Goal: Task Accomplishment & Management: Manage account settings

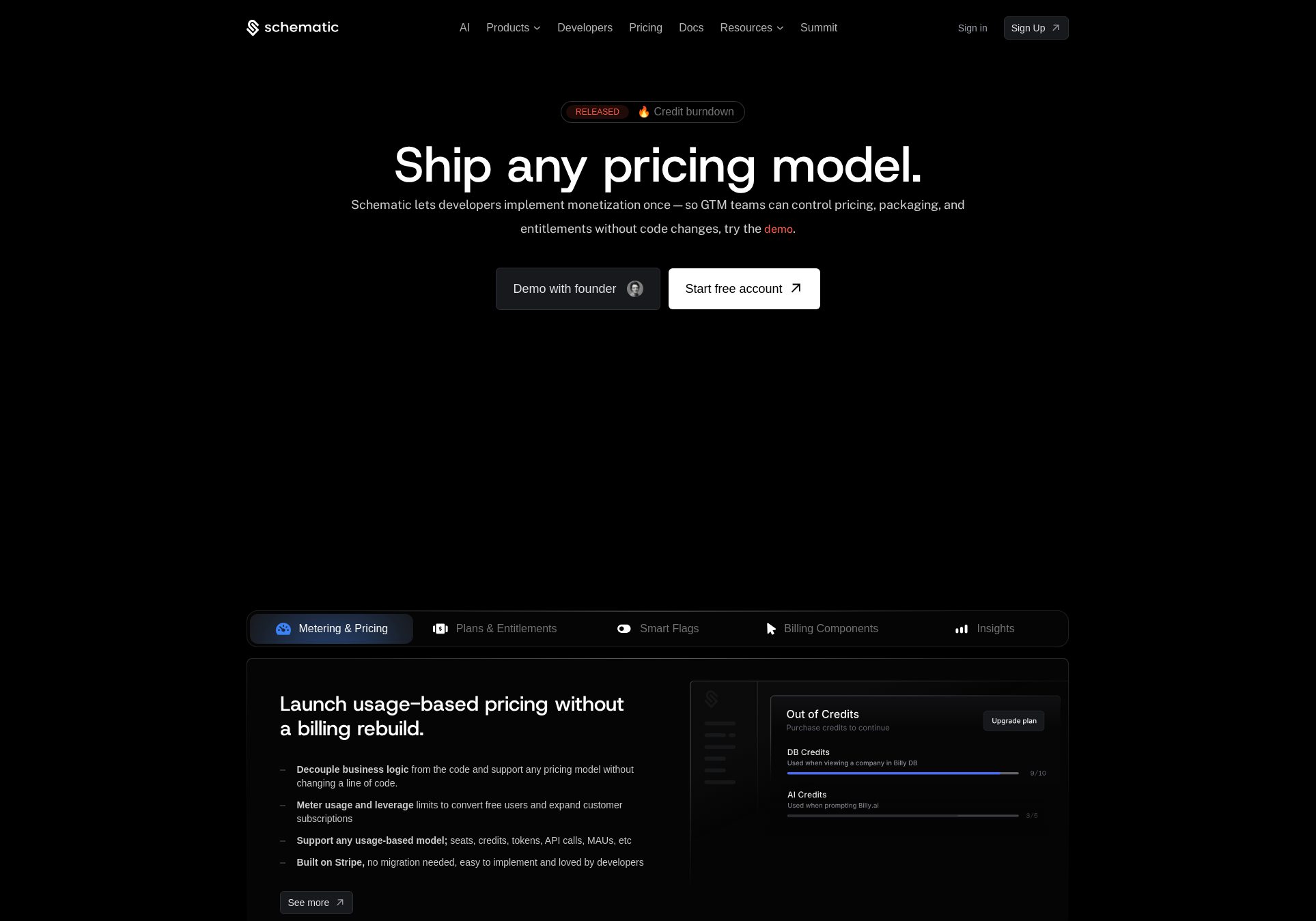
click at [975, 29] on link "Sign in" at bounding box center [972, 27] width 30 height 22
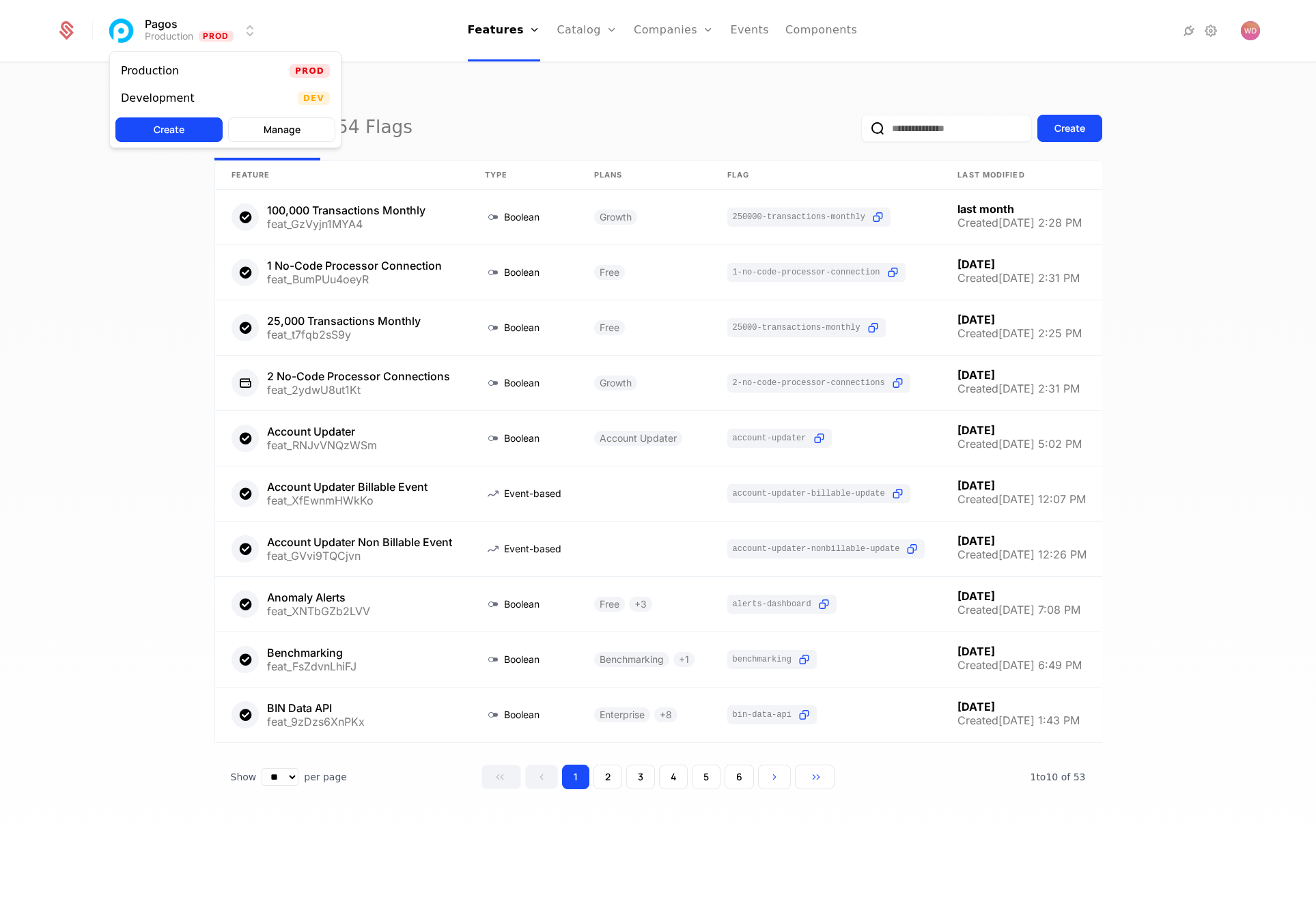
click at [239, 22] on html "Pagos Production Prod Features Features Flags Catalog Plans Add Ons Credits Con…" at bounding box center [658, 460] width 1316 height 921
click at [203, 93] on div "Development Dev" at bounding box center [225, 98] width 230 height 27
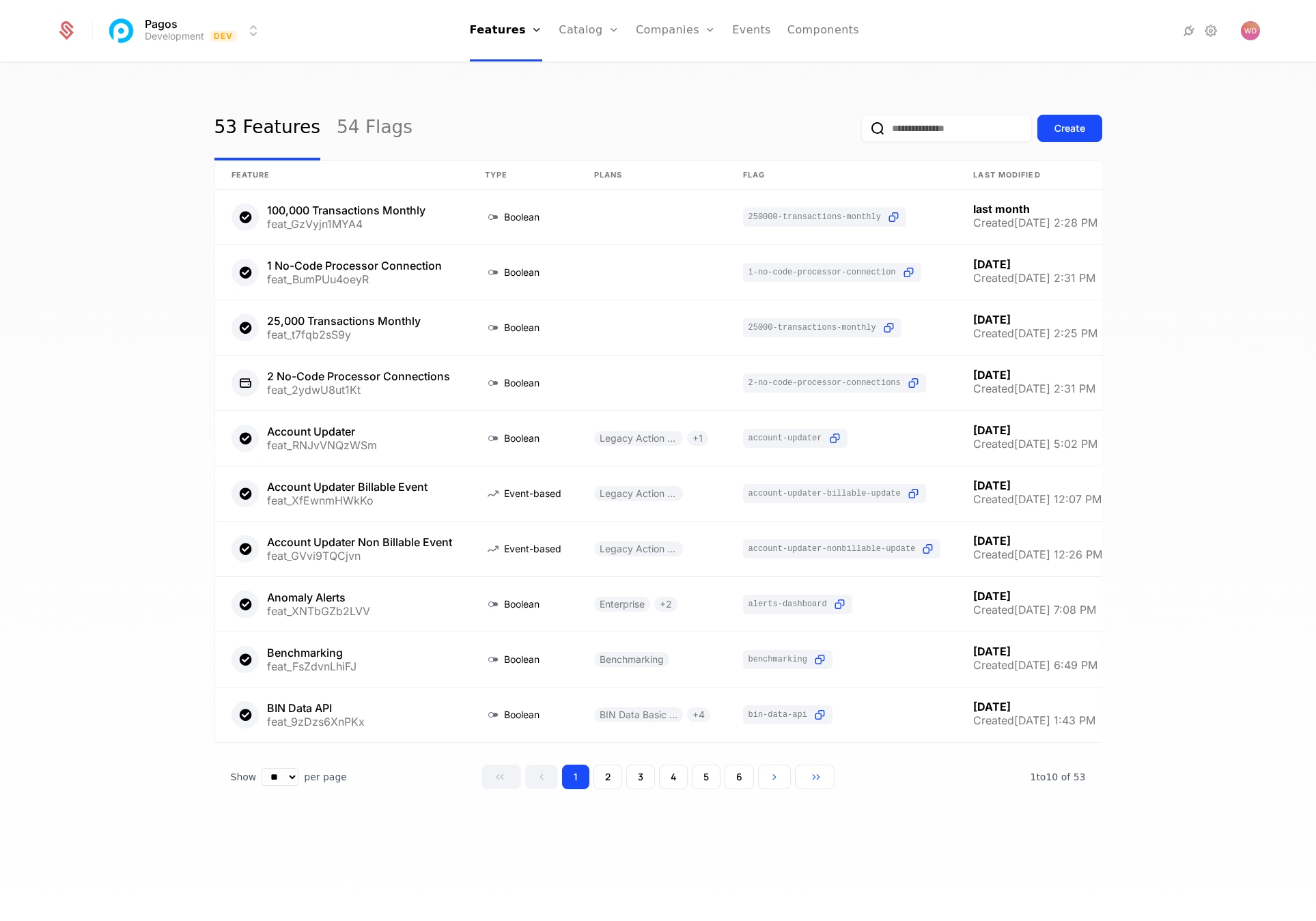
click at [667, 70] on link "Companies" at bounding box center [683, 67] width 63 height 11
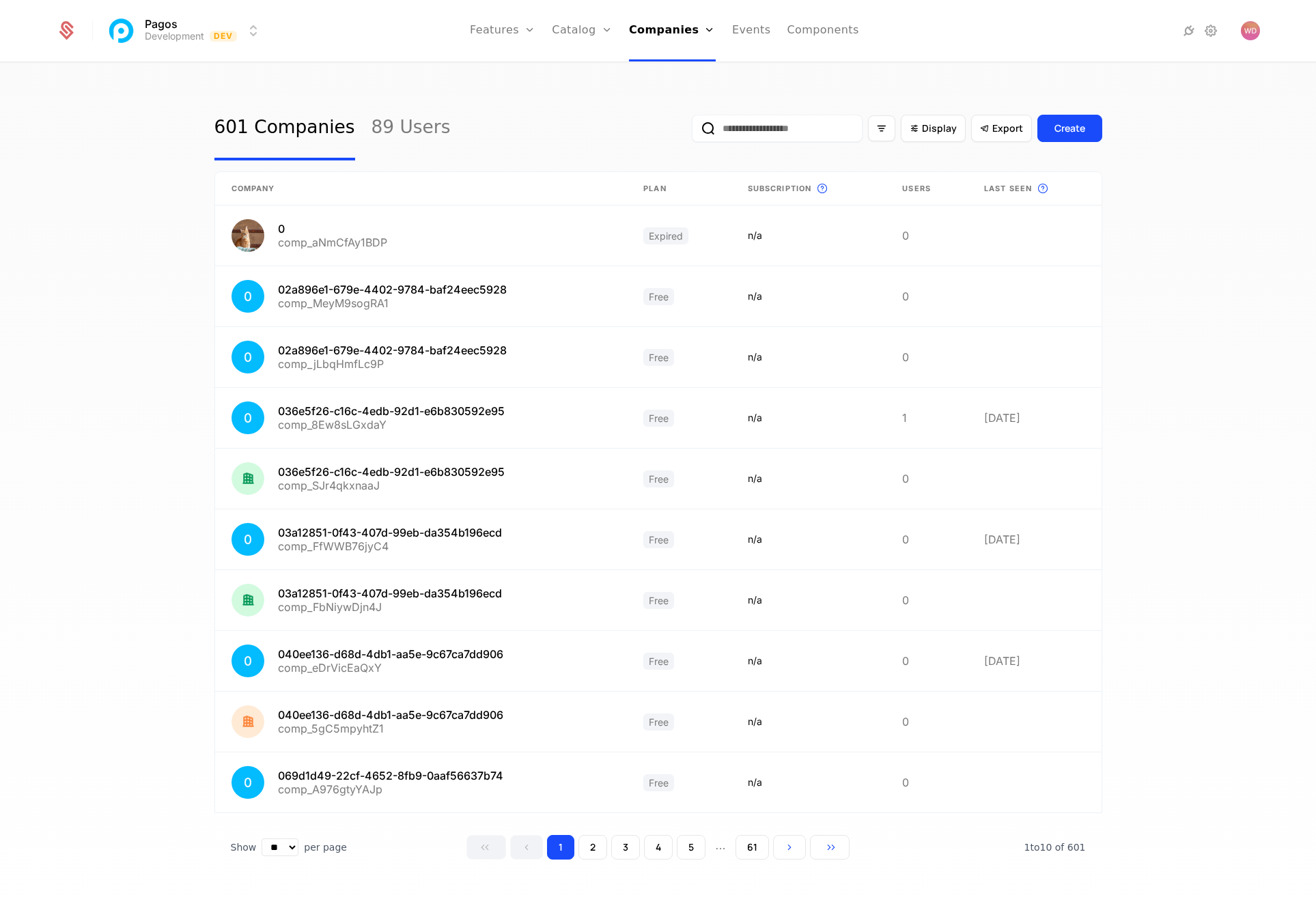
click at [790, 136] on input "email" at bounding box center [776, 128] width 171 height 27
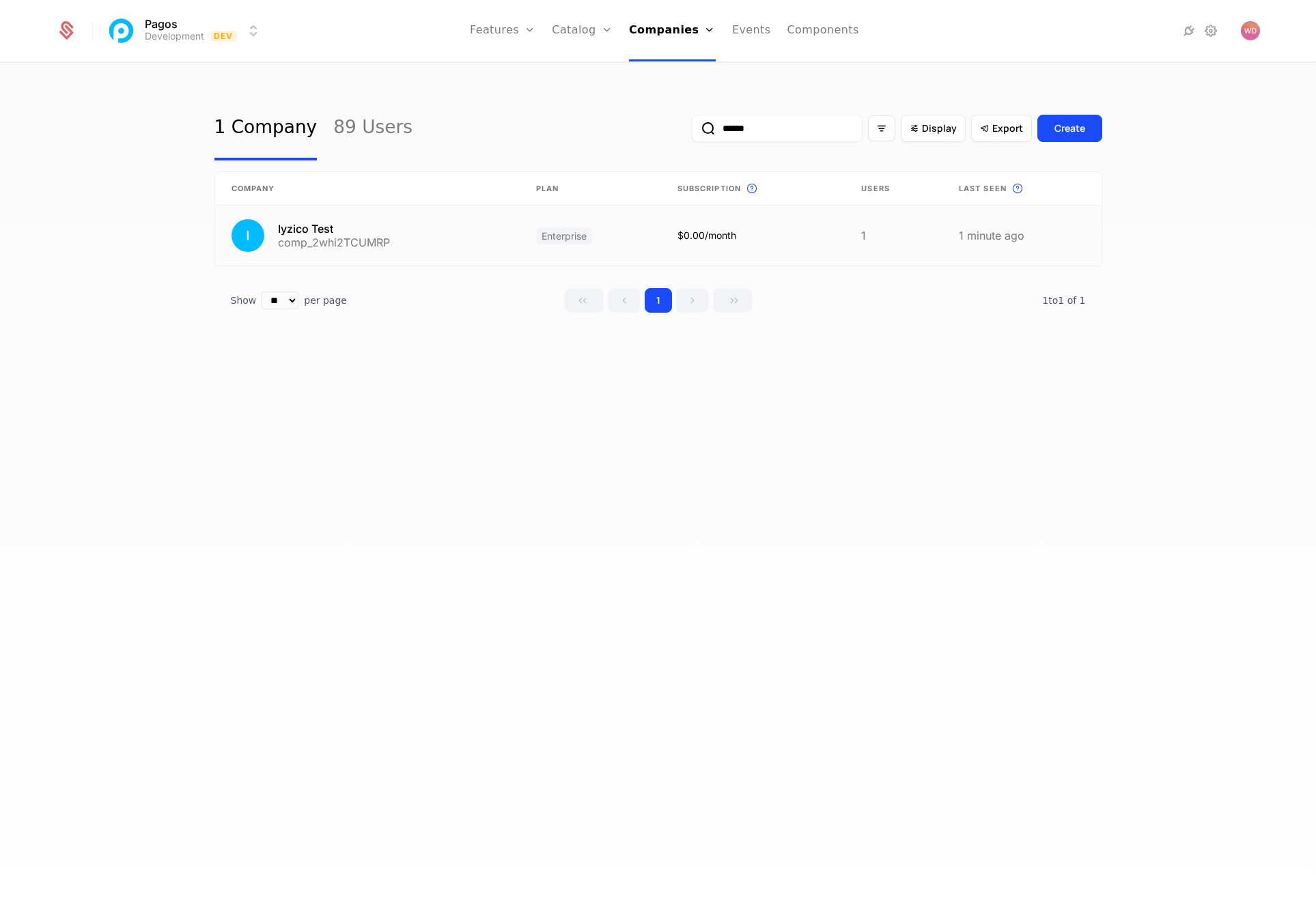
type input "******"
click at [378, 240] on link at bounding box center [367, 235] width 304 height 60
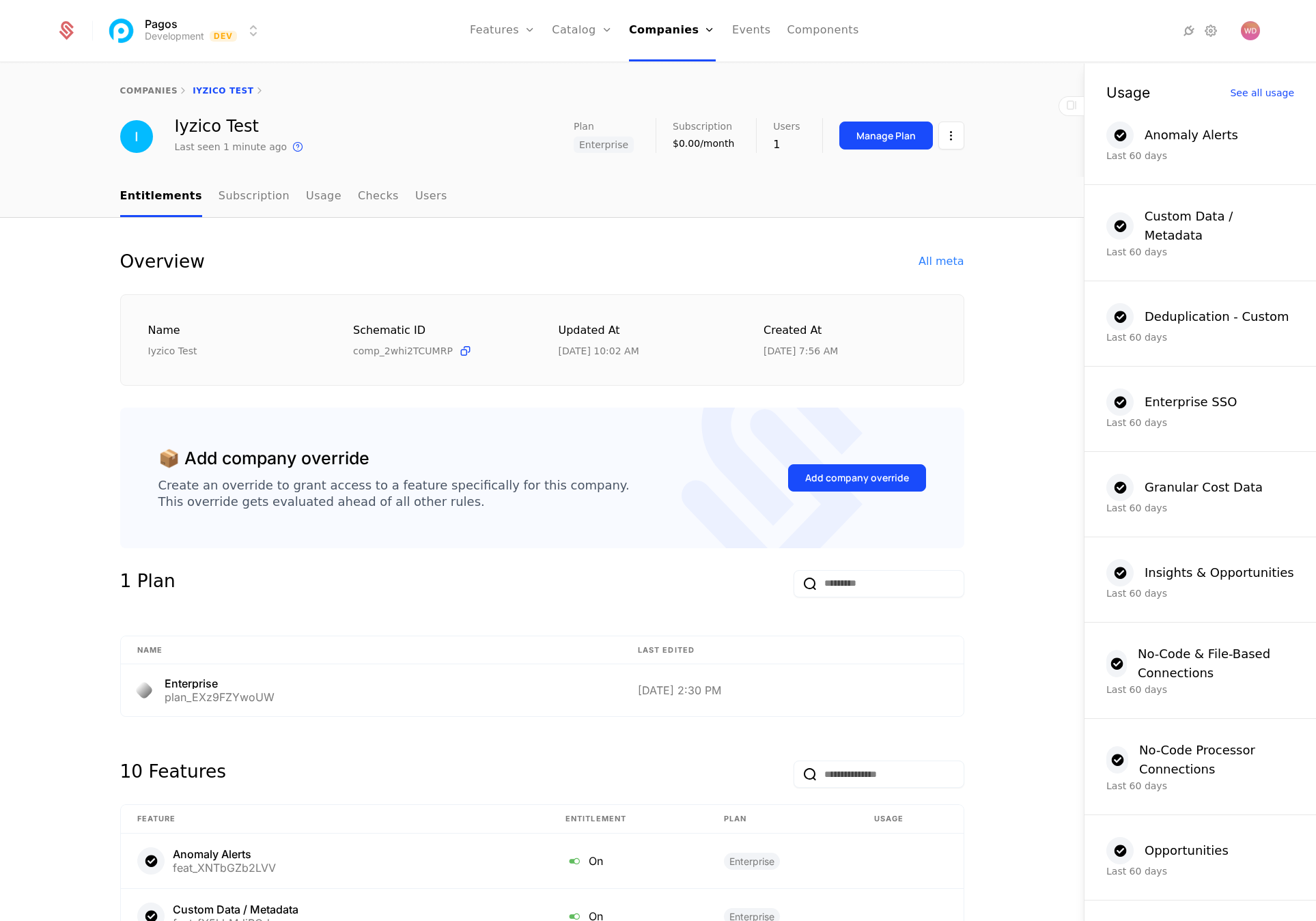
click at [415, 186] on link "Users" at bounding box center [431, 197] width 32 height 40
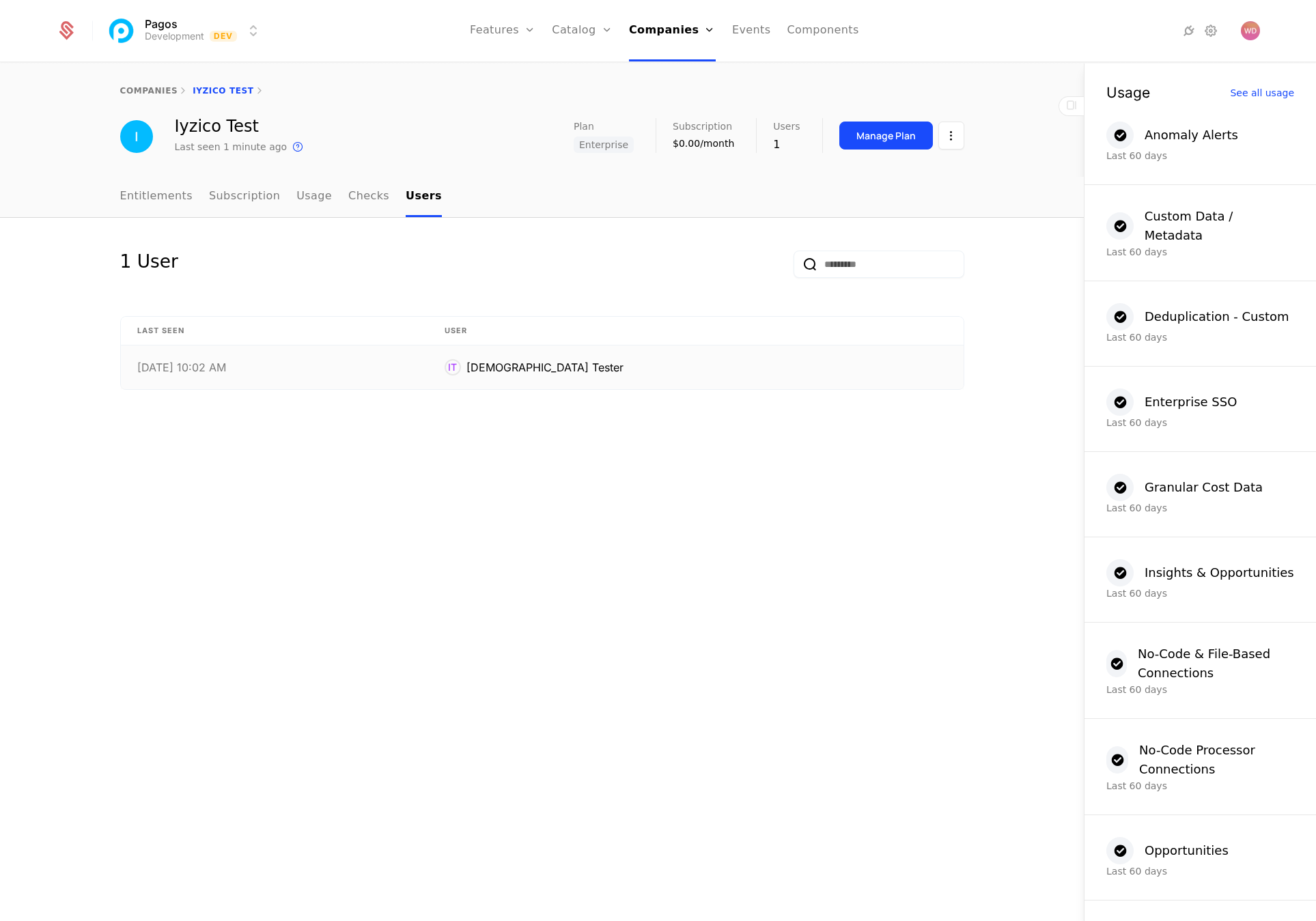
click at [592, 373] on div "Iyzico Tester" at bounding box center [545, 367] width 157 height 16
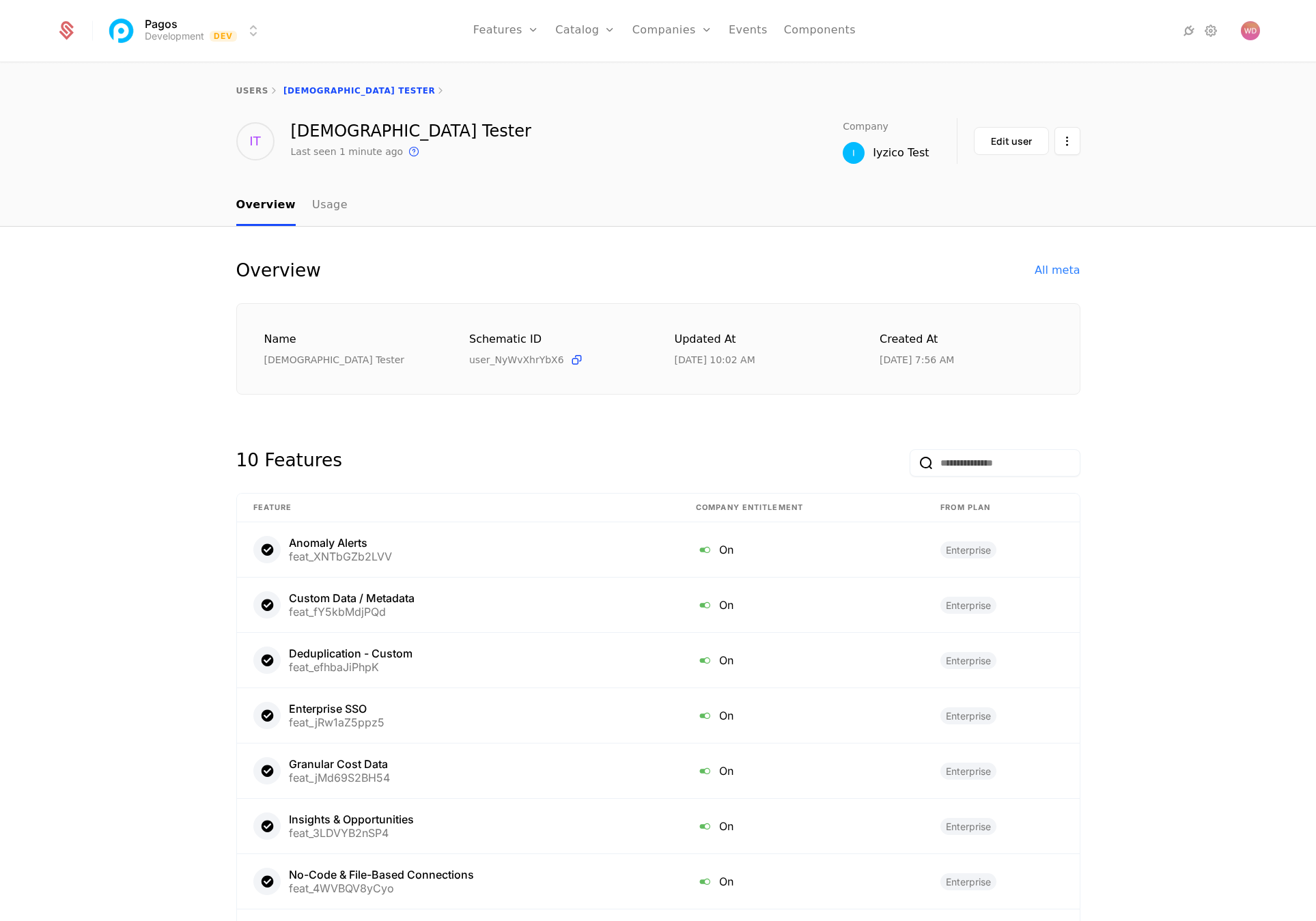
click at [333, 201] on link "Usage" at bounding box center [330, 205] width 36 height 40
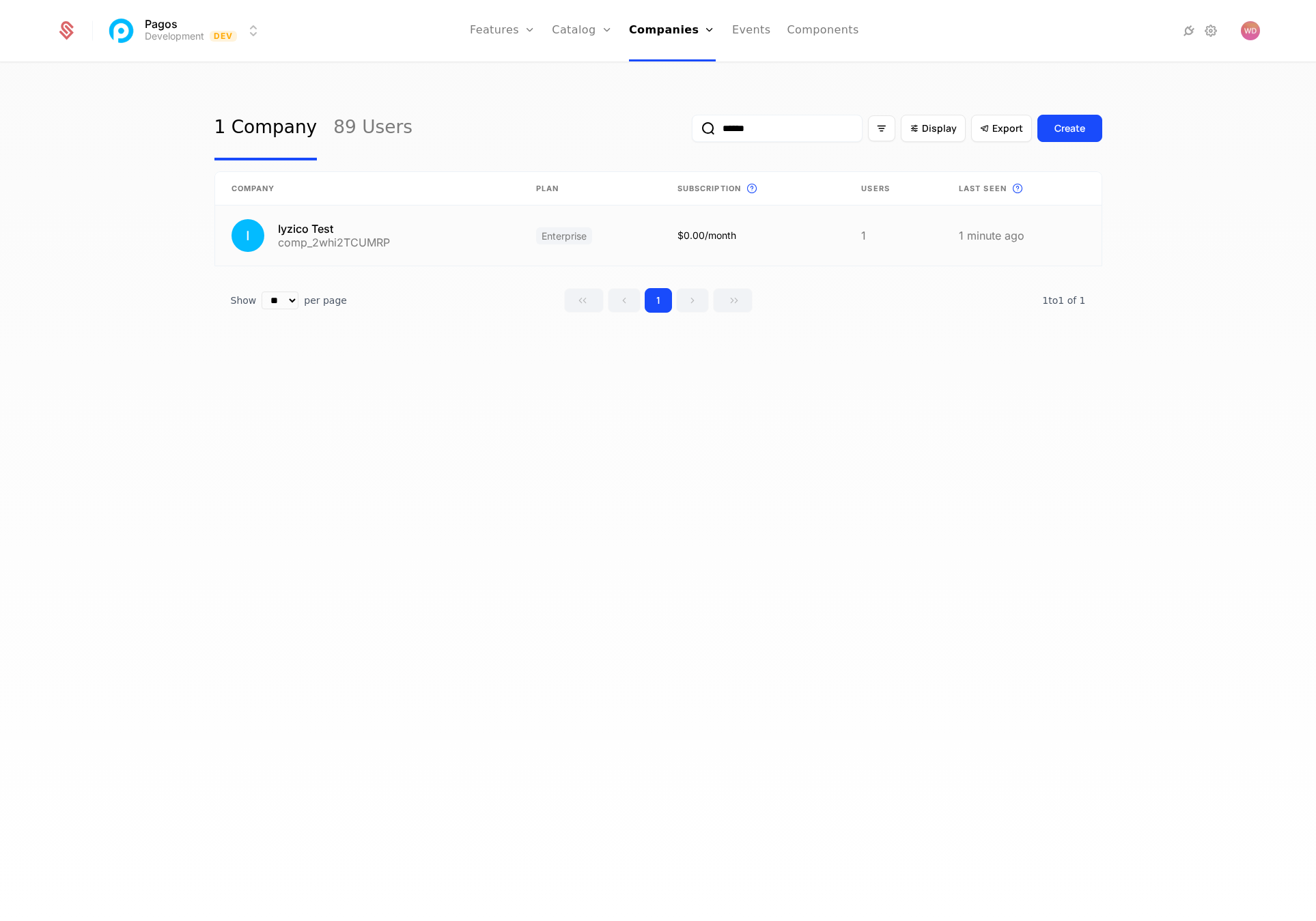
click at [348, 244] on link at bounding box center [367, 235] width 304 height 60
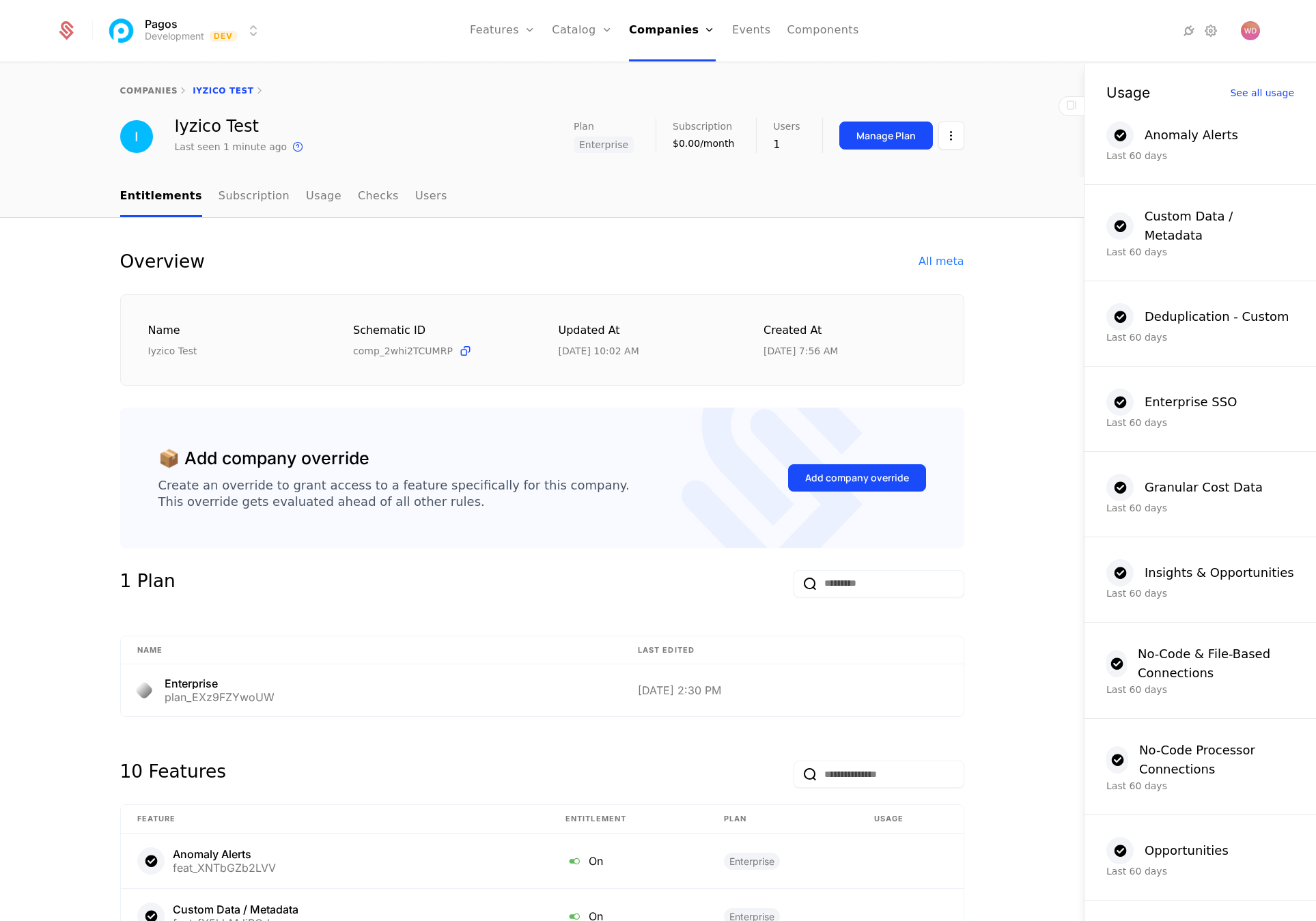
click at [812, 500] on div "Add company override" at bounding box center [856, 478] width 138 height 64
click at [831, 478] on div "Add company override" at bounding box center [857, 477] width 104 height 13
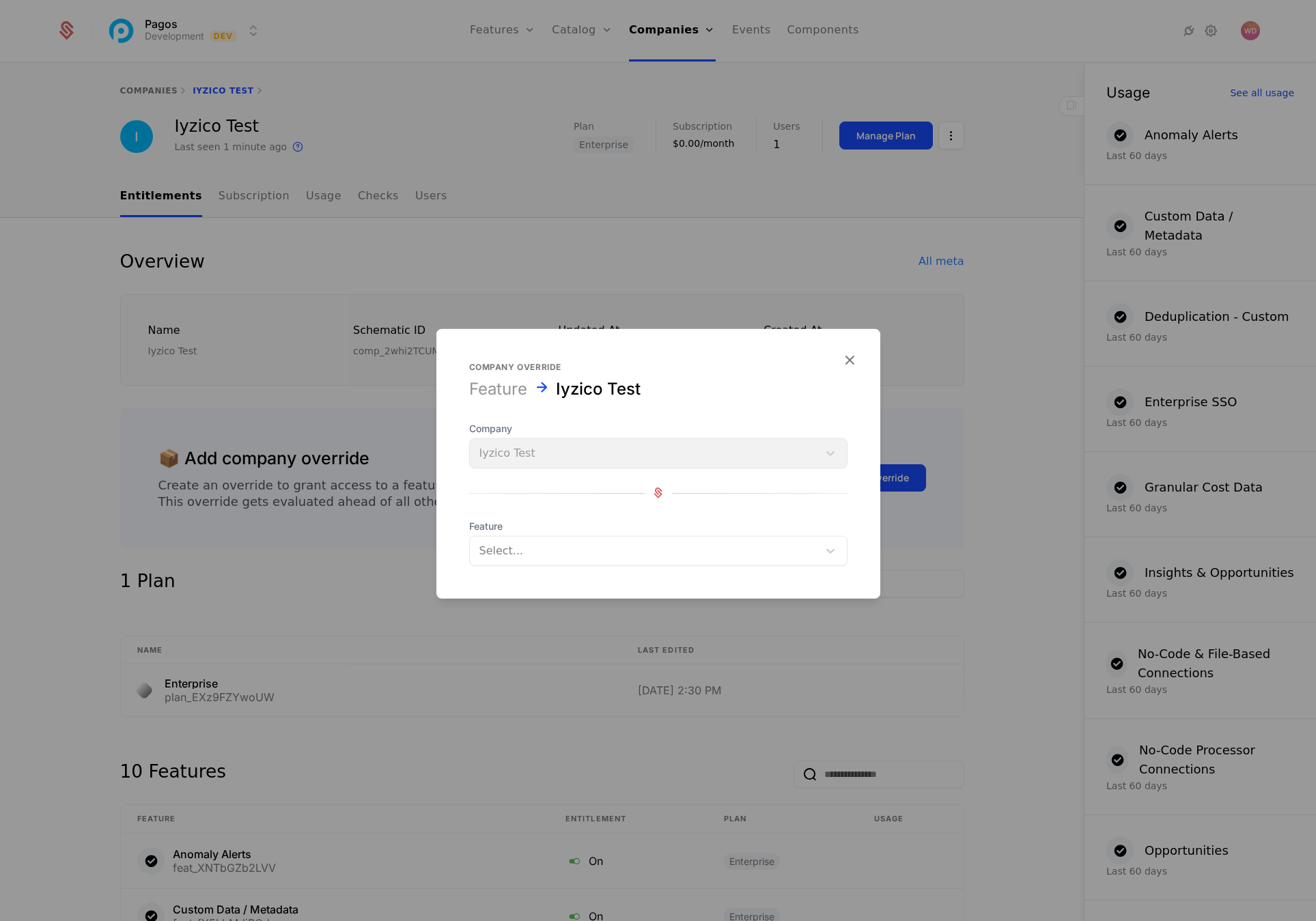
click at [608, 453] on div "Company Iyzico Test" at bounding box center [658, 445] width 378 height 46
click at [582, 544] on div at bounding box center [644, 550] width 329 height 19
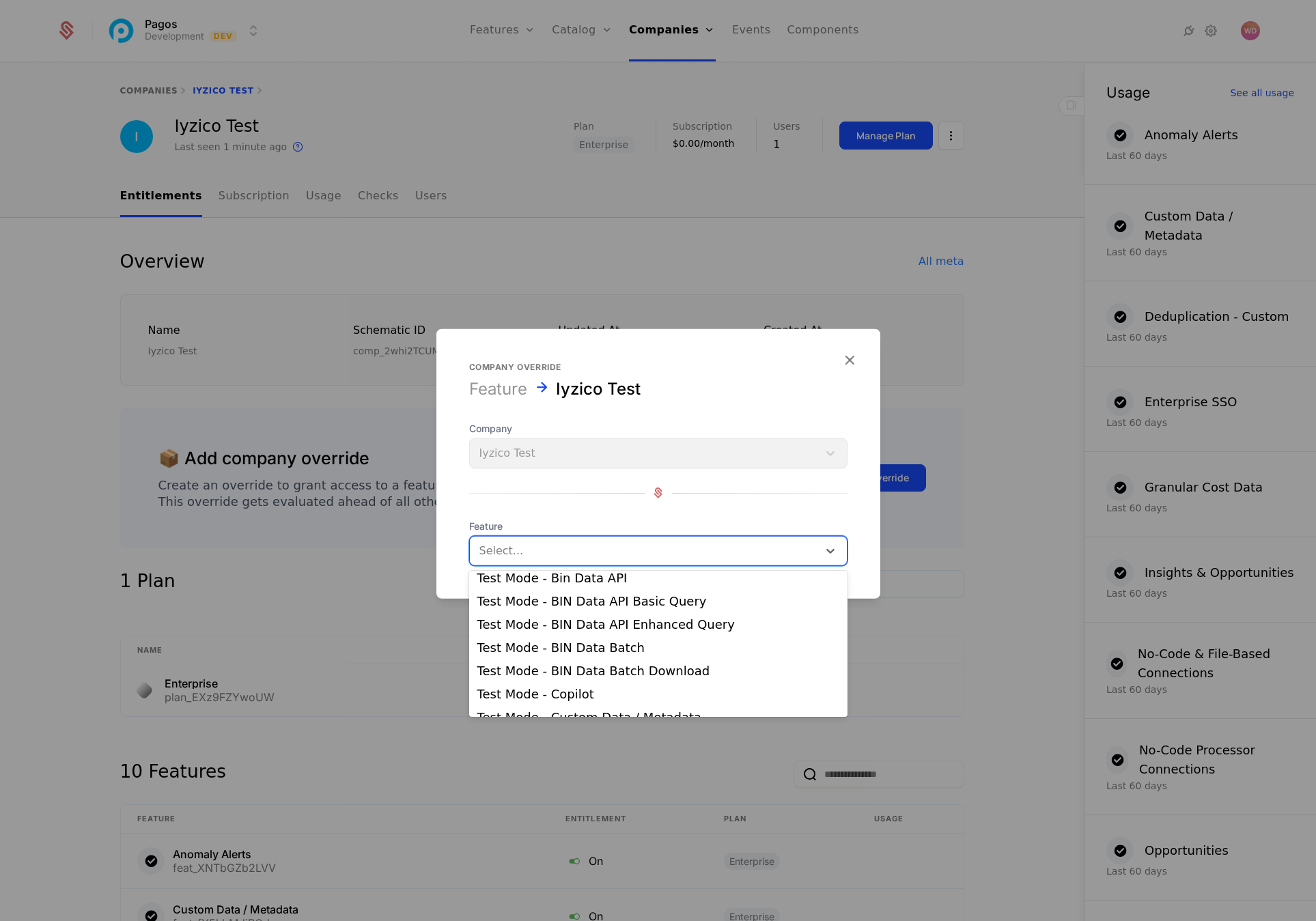
scroll to position [1090, 0]
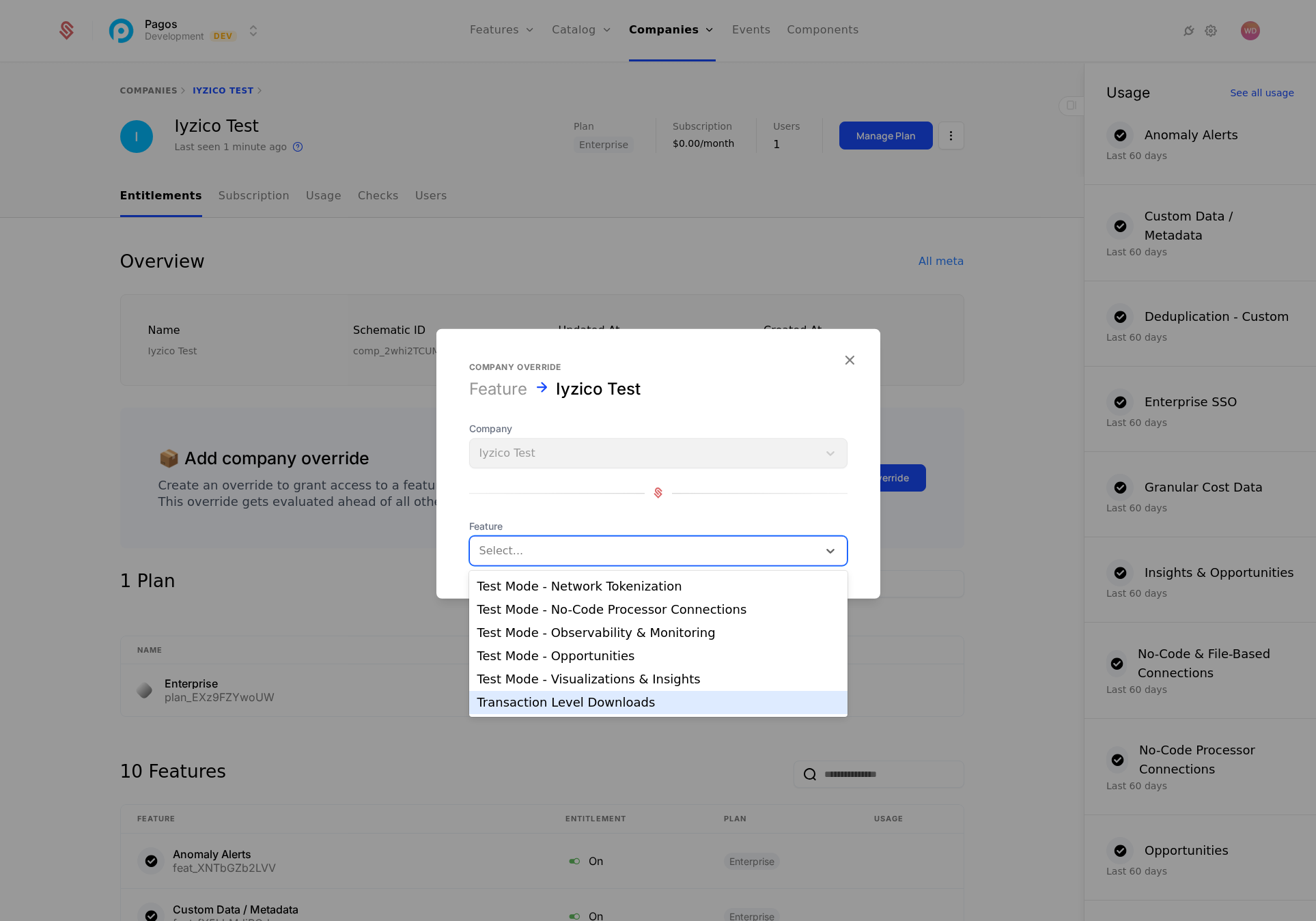
click at [582, 705] on div "Transaction Level Downloads" at bounding box center [658, 702] width 362 height 12
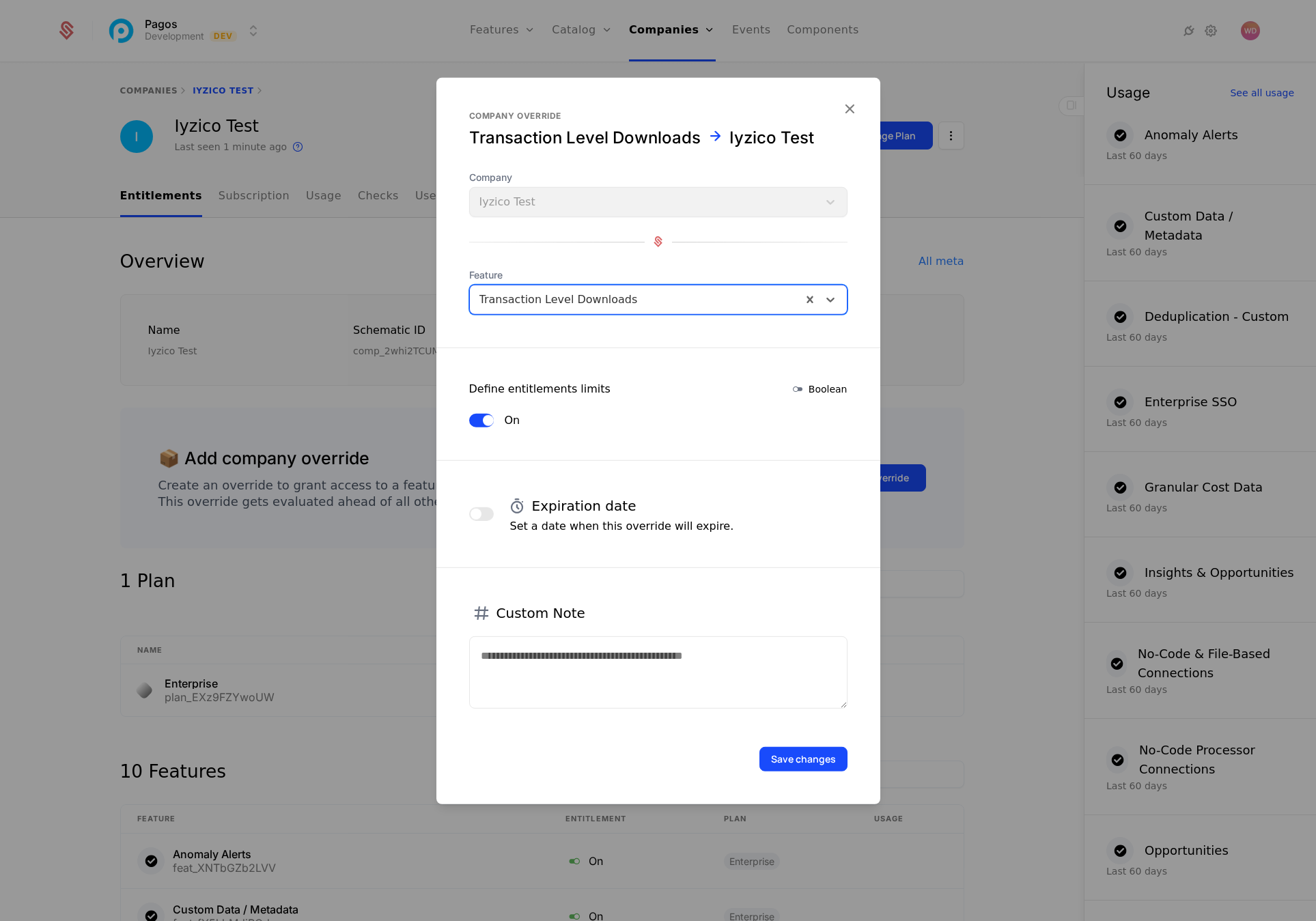
click at [812, 764] on button "Save changes" at bounding box center [803, 758] width 88 height 25
